Goal: Task Accomplishment & Management: Complete application form

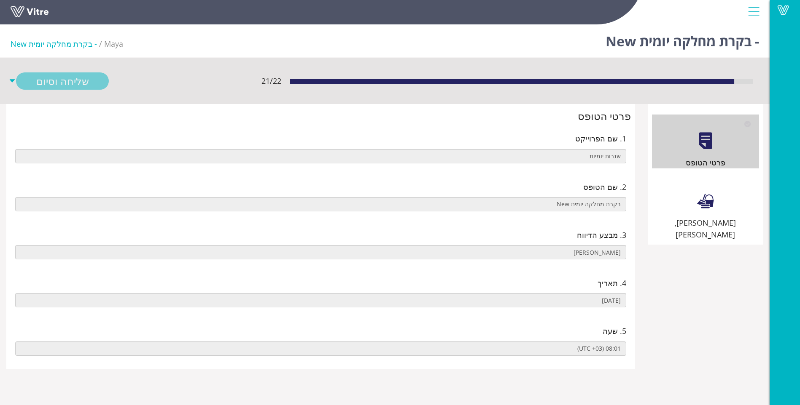
click at [702, 189] on div "[PERSON_NAME], [PERSON_NAME]" at bounding box center [705, 208] width 107 height 66
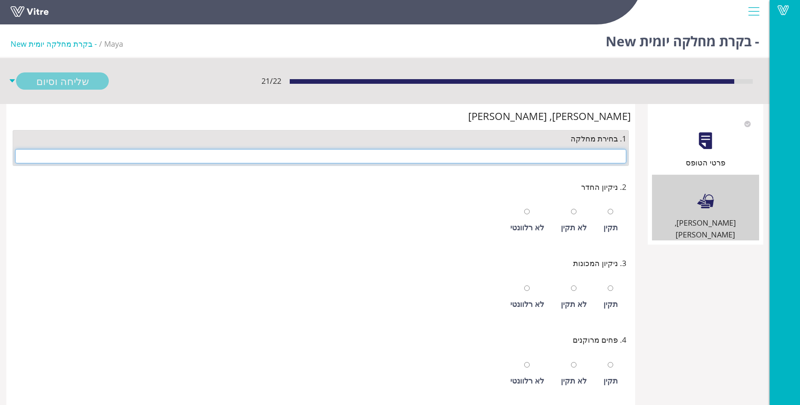
click at [569, 161] on input "text" at bounding box center [320, 156] width 611 height 14
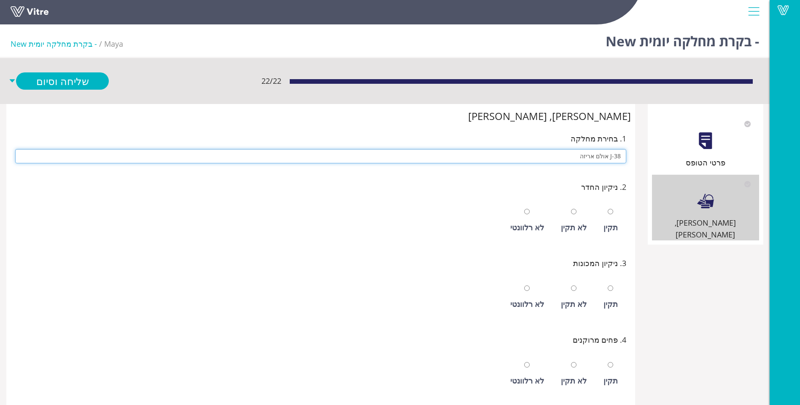
type input "J-38 אולם אריזה"
click at [607, 209] on input "radio" at bounding box center [609, 211] width 5 height 5
radio input "true"
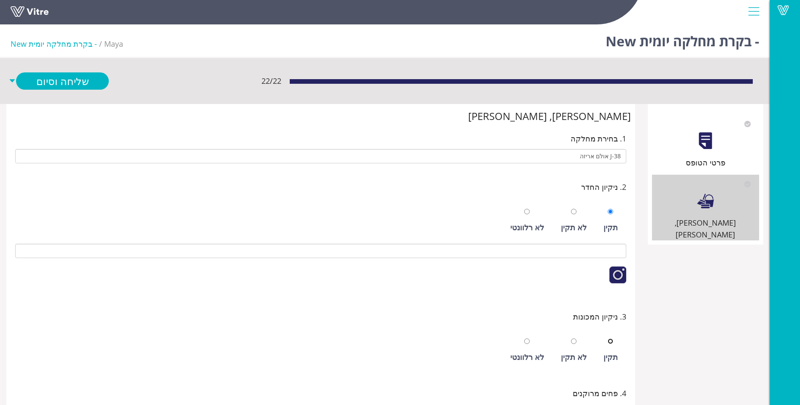
click at [607, 339] on input "radio" at bounding box center [609, 341] width 5 height 5
radio input "true"
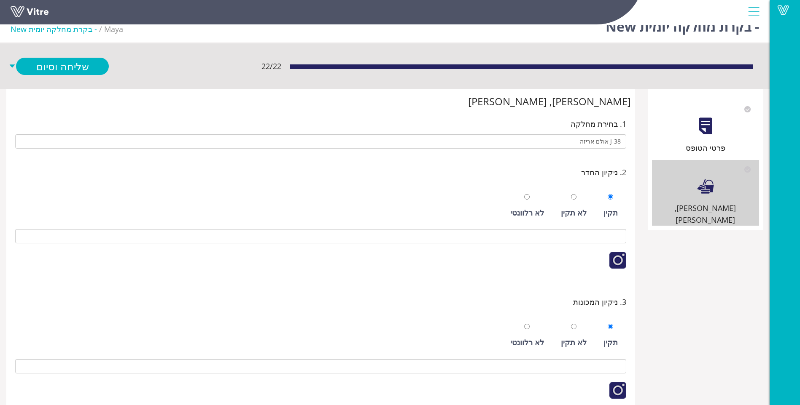
scroll to position [269, 0]
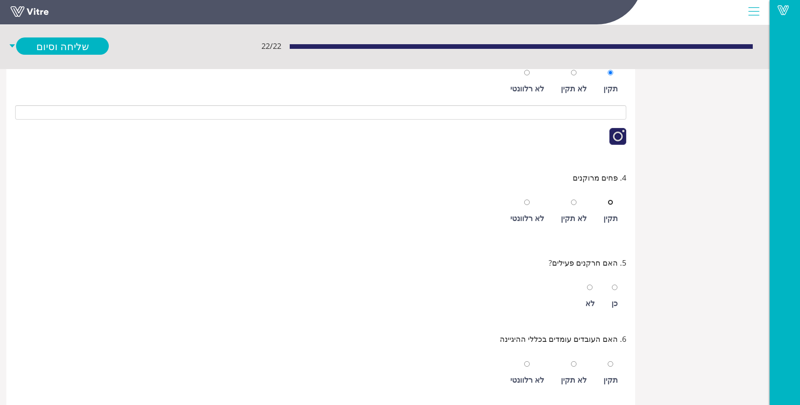
click at [607, 200] on input "radio" at bounding box center [609, 202] width 5 height 5
radio input "true"
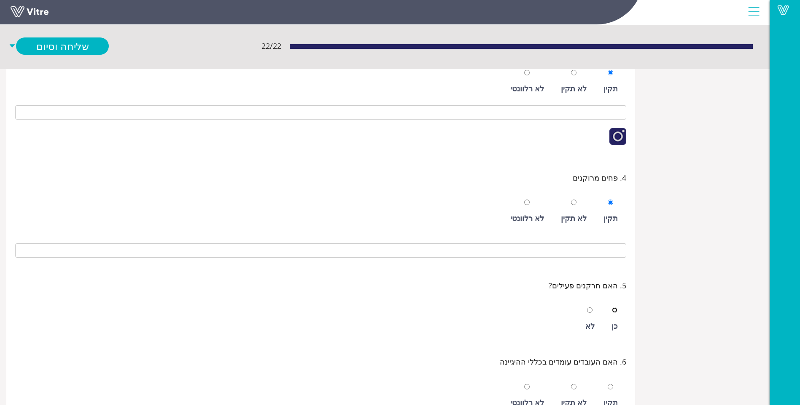
click at [612, 308] on input "radio" at bounding box center [614, 310] width 5 height 5
radio input "true"
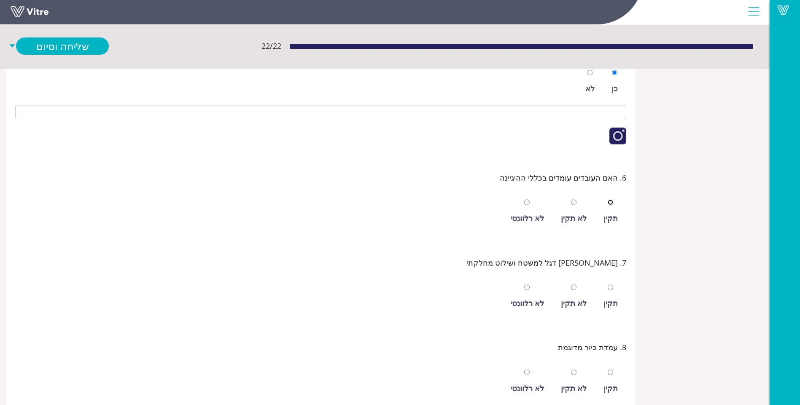
click at [607, 200] on input "radio" at bounding box center [609, 202] width 5 height 5
radio input "true"
click at [615, 304] on div "תקין" at bounding box center [610, 304] width 14 height 12
radio input "true"
click at [610, 369] on div at bounding box center [609, 373] width 5 height 12
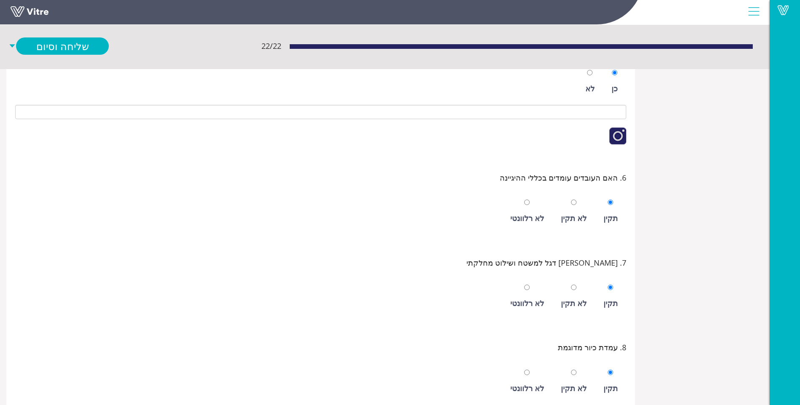
radio input "true"
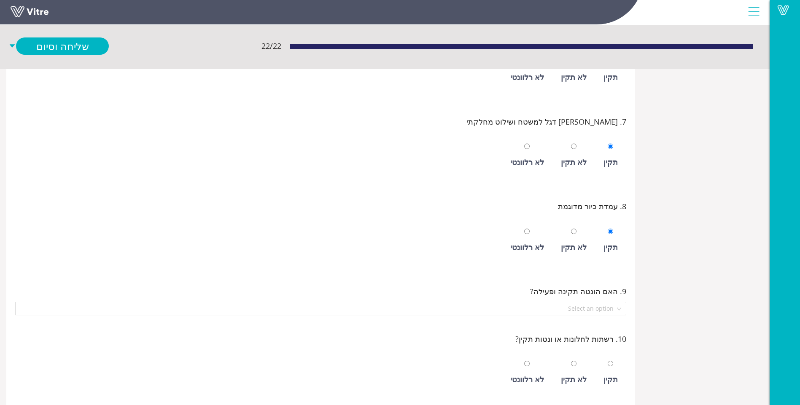
scroll to position [675, 0]
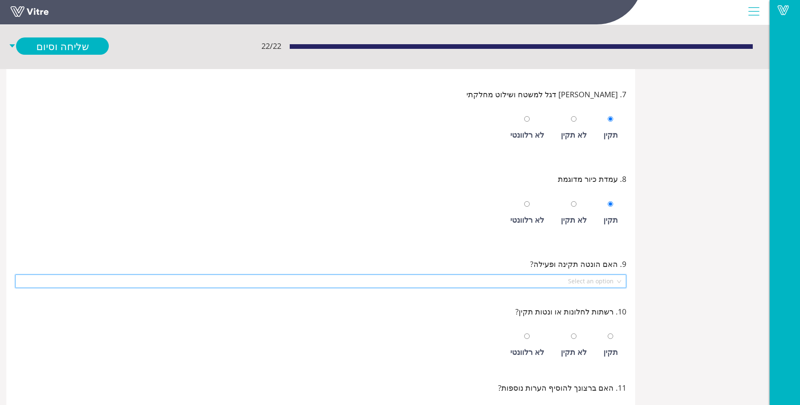
click at [591, 282] on input "search" at bounding box center [317, 281] width 595 height 13
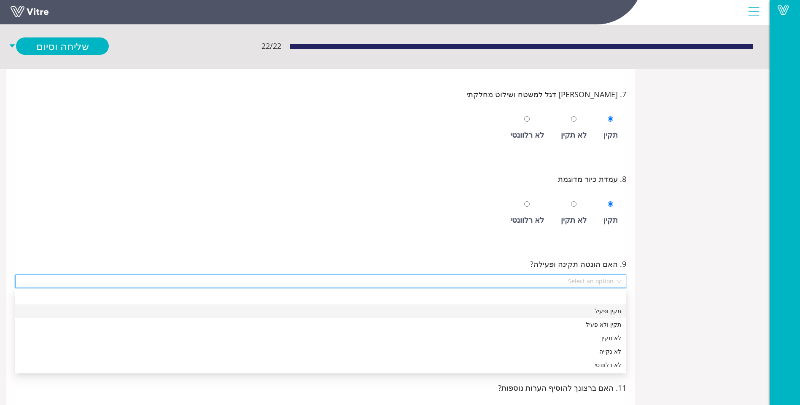
click at [592, 307] on div "תקין ופעיל" at bounding box center [320, 311] width 601 height 9
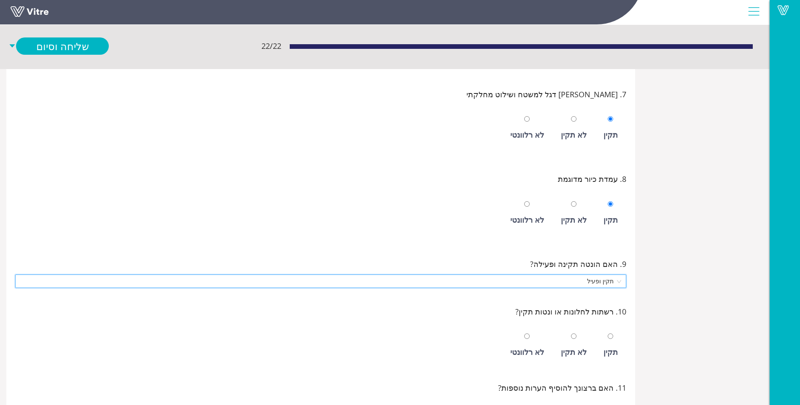
scroll to position [717, 0]
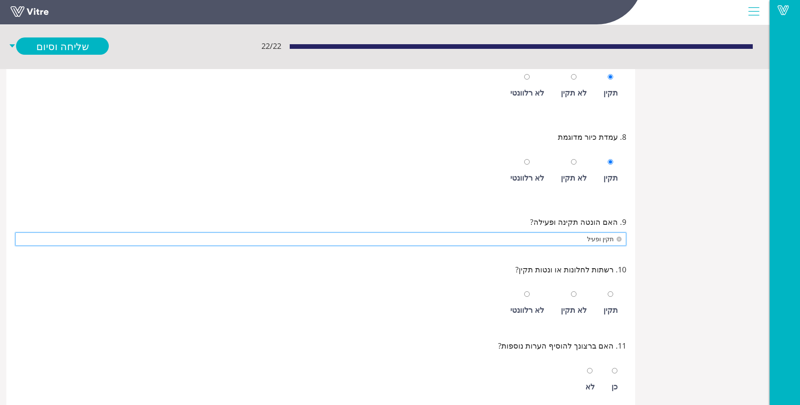
click at [569, 239] on span "תקין ופעיל" at bounding box center [320, 239] width 601 height 13
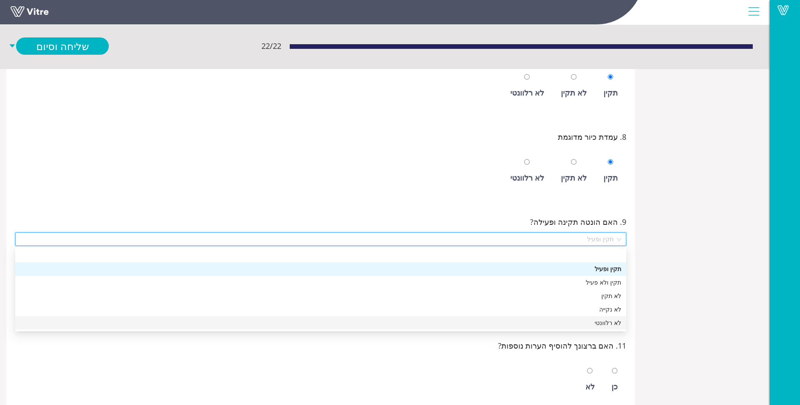
click at [578, 321] on div "לא רלוונטי" at bounding box center [320, 323] width 601 height 9
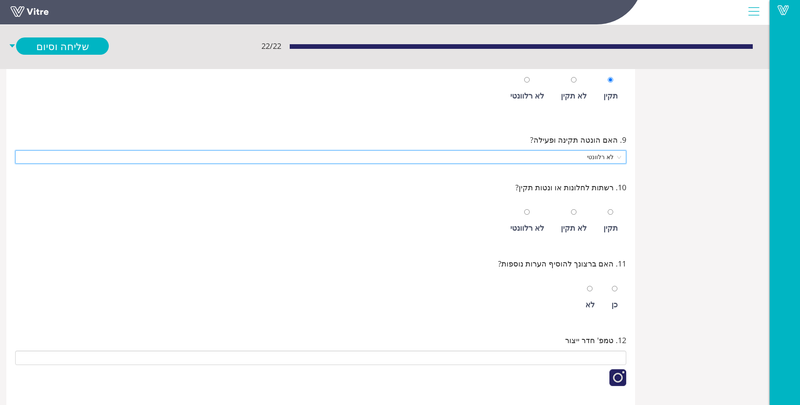
scroll to position [802, 0]
click at [592, 298] on div "לא" at bounding box center [589, 303] width 9 height 12
radio input "true"
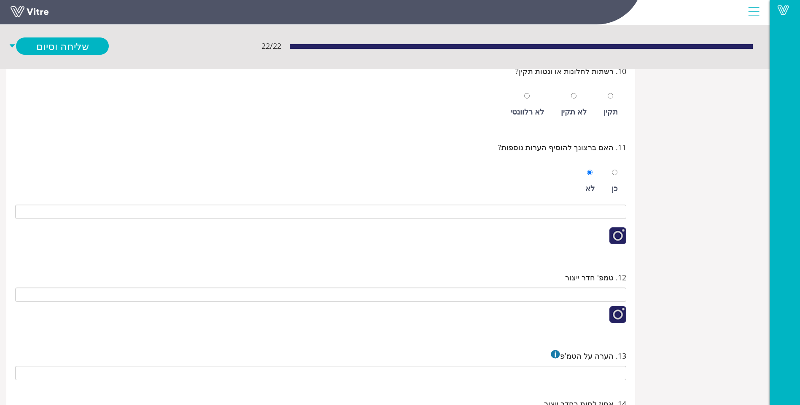
scroll to position [928, 0]
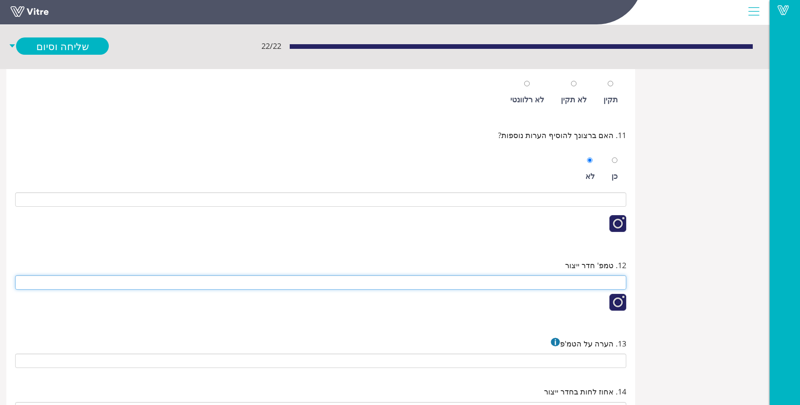
click at [564, 279] on input "text" at bounding box center [320, 283] width 611 height 14
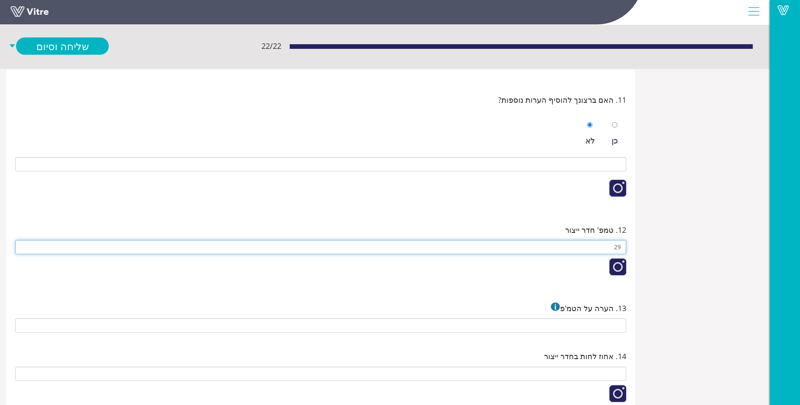
scroll to position [1012, 0]
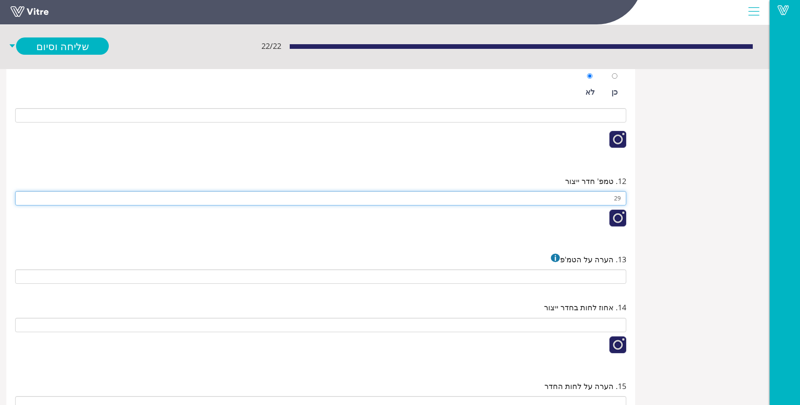
type input "29"
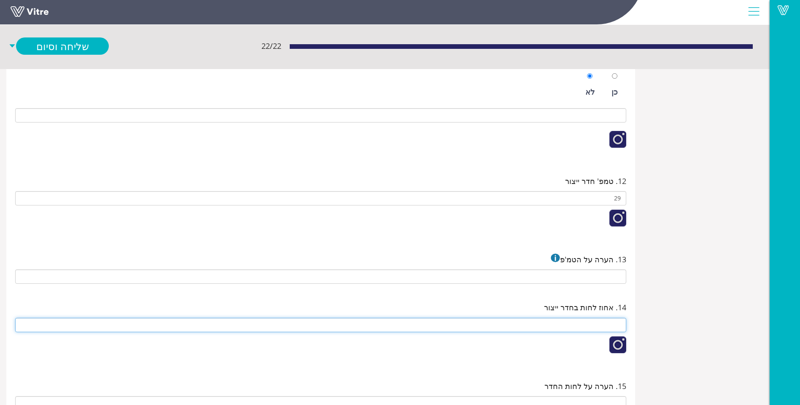
click at [568, 326] on input "text" at bounding box center [320, 325] width 611 height 14
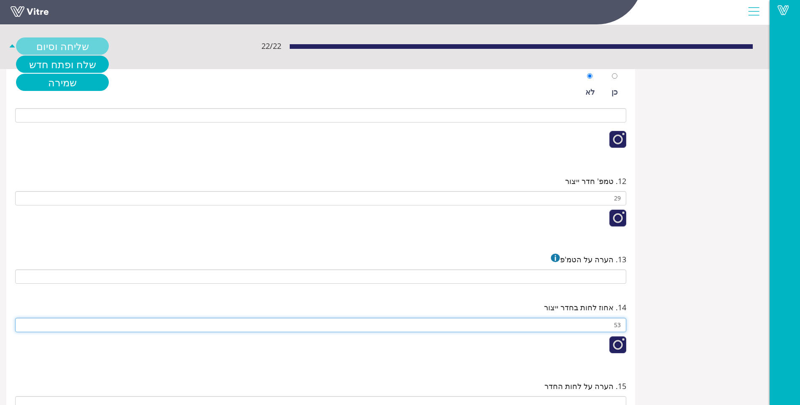
type input "53"
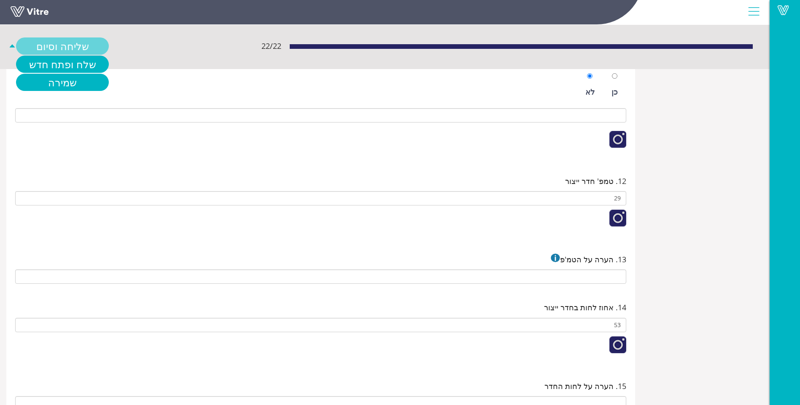
click at [52, 48] on link "שליחה וסיום" at bounding box center [62, 46] width 93 height 17
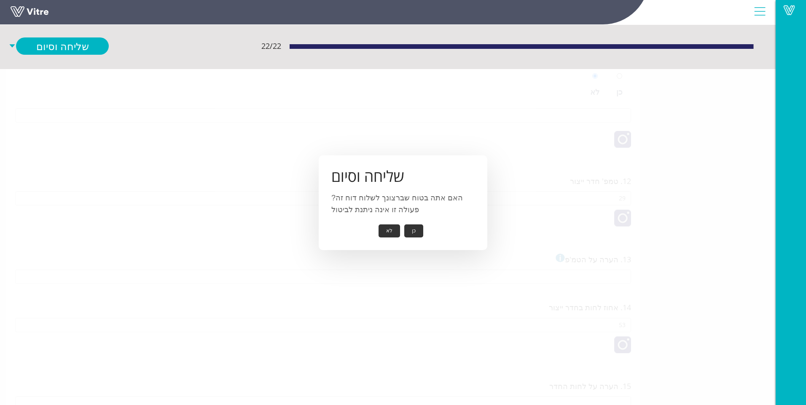
click at [420, 236] on button "כן" at bounding box center [413, 231] width 19 height 13
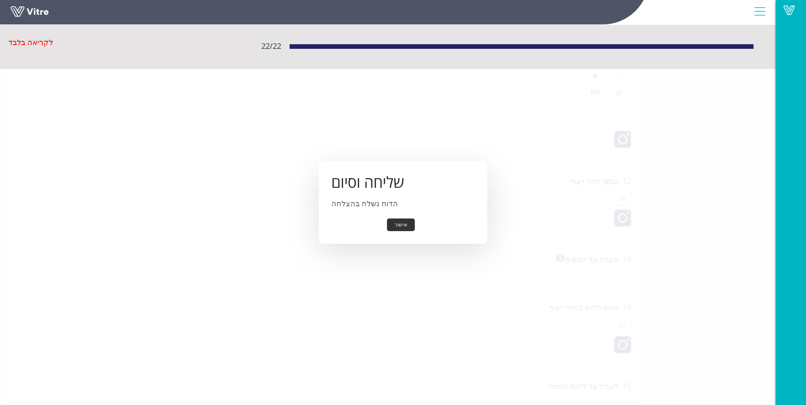
click at [408, 228] on button "אישור" at bounding box center [401, 225] width 28 height 13
